Goal: Transaction & Acquisition: Purchase product/service

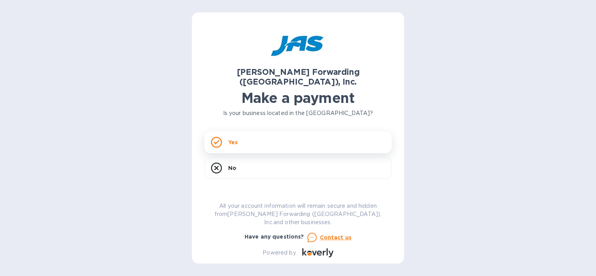
click at [292, 137] on div "Yes" at bounding box center [297, 142] width 187 height 22
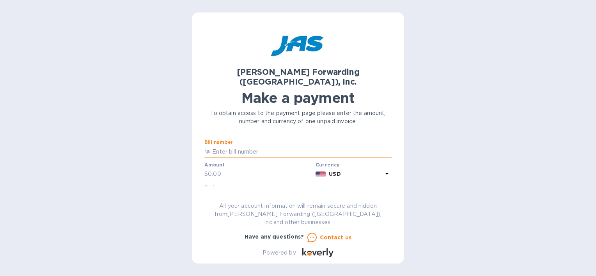
click at [264, 146] on input "text" at bounding box center [301, 152] width 181 height 12
type input "BNA503316438"
click at [253, 168] on input "6,245.3" at bounding box center [260, 174] width 105 height 12
type input "6,245.36"
click at [259, 202] on div at bounding box center [297, 203] width 187 height 2
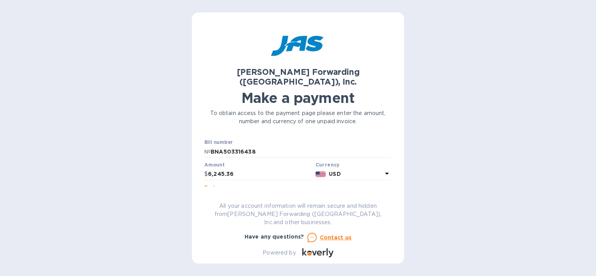
click at [261, 191] on input "text" at bounding box center [297, 197] width 187 height 12
type input "[PERSON_NAME] fittings"
click at [204, 236] on button "Go to payment page" at bounding box center [297, 244] width 187 height 16
